Goal: Task Accomplishment & Management: Manage account settings

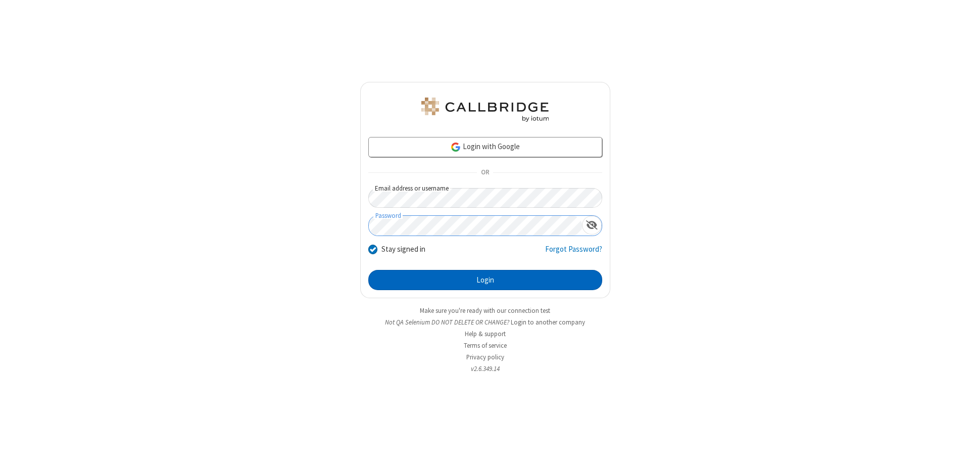
click at [485, 280] on button "Login" at bounding box center [485, 280] width 234 height 20
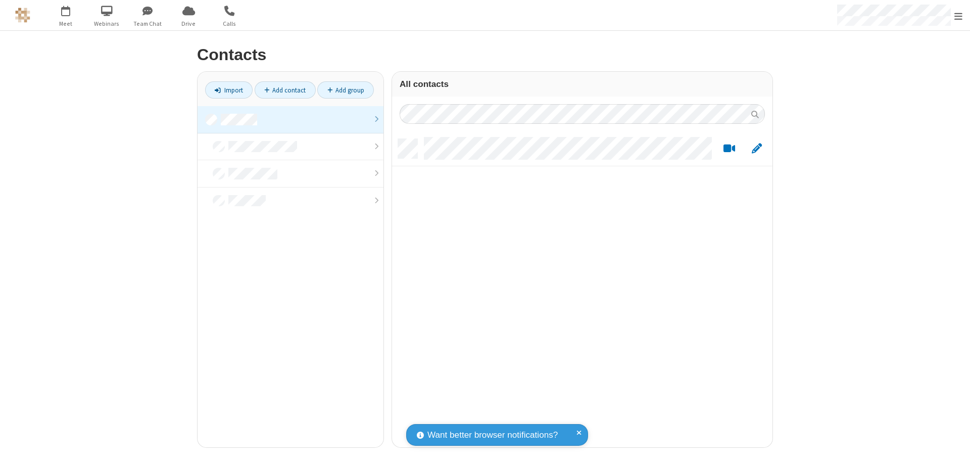
click at [290, 119] on link at bounding box center [290, 119] width 186 height 27
click at [285, 90] on link "Add contact" at bounding box center [285, 89] width 61 height 17
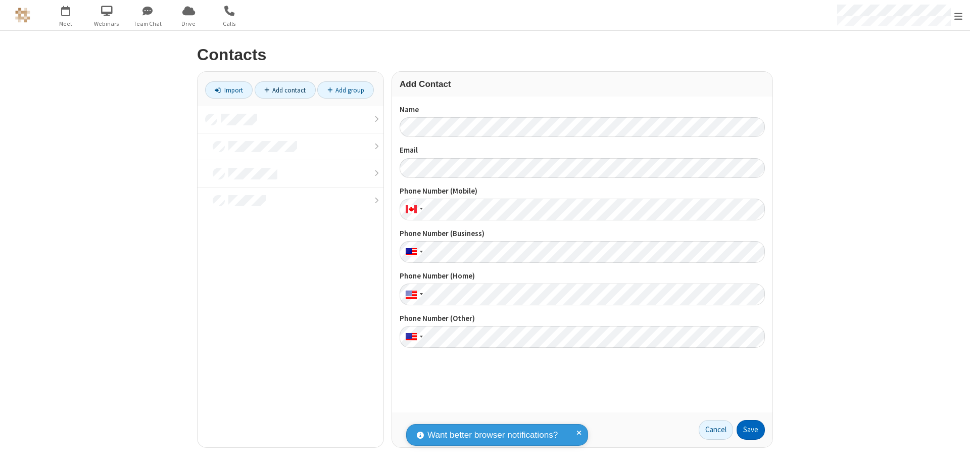
click at [750, 429] on button "Save" at bounding box center [750, 430] width 28 height 20
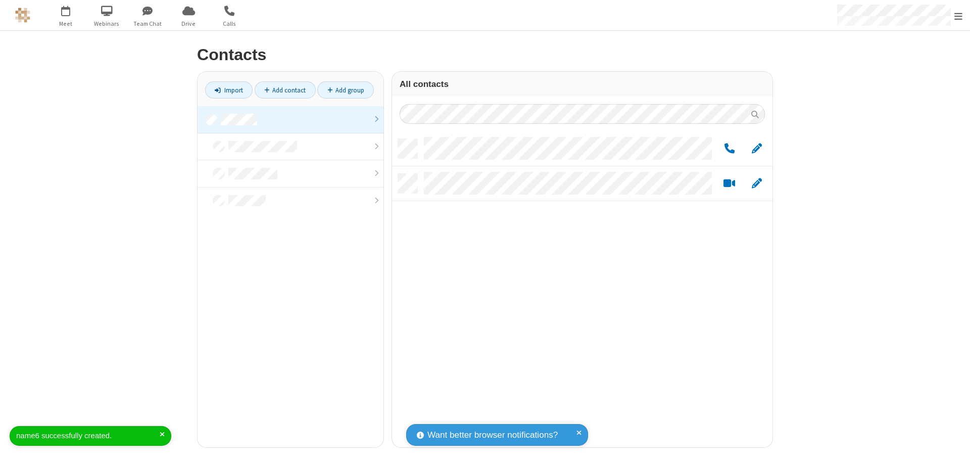
scroll to position [308, 373]
